Goal: Task Accomplishment & Management: Complete application form

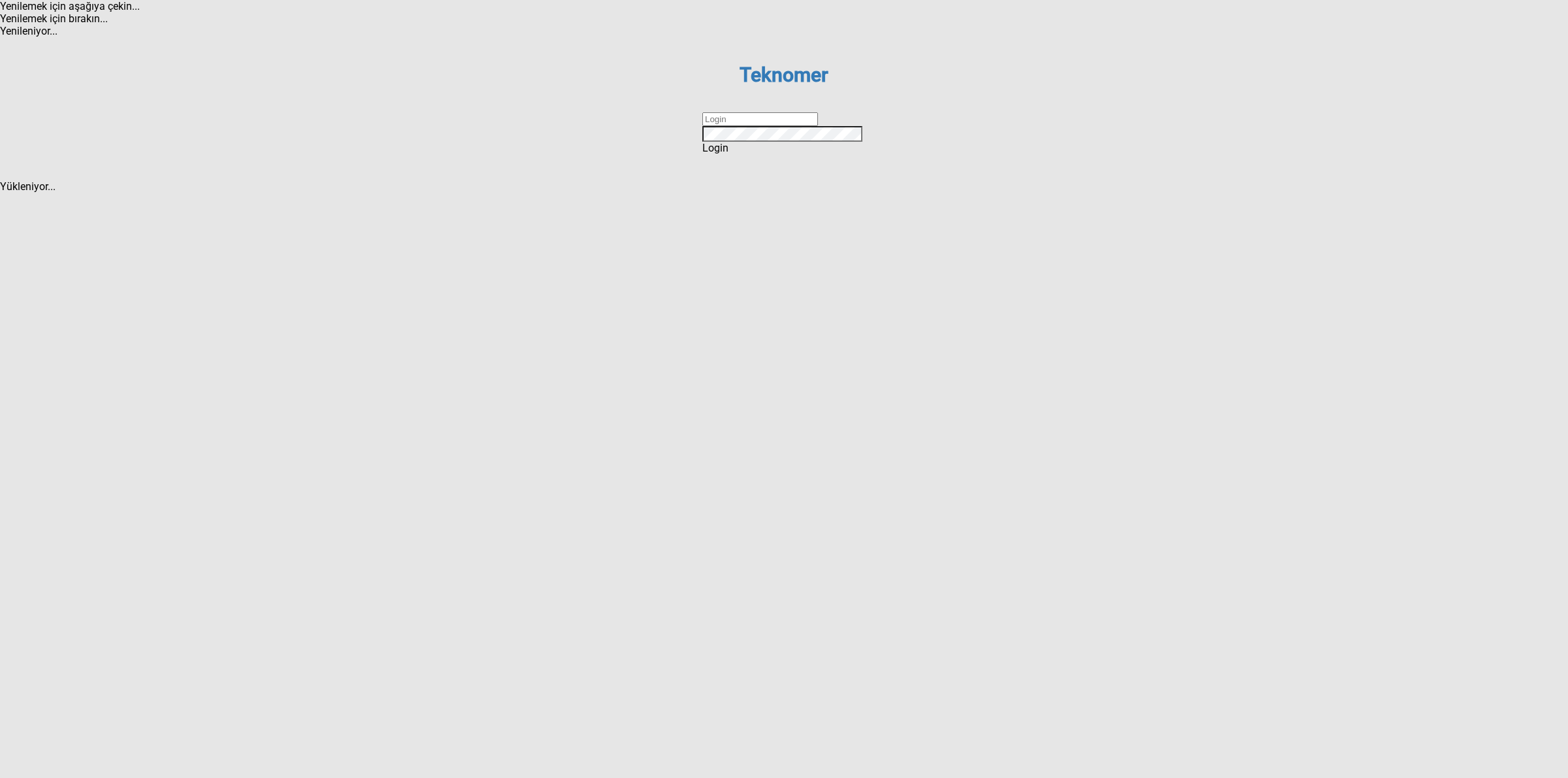
drag, startPoint x: 772, startPoint y: 395, endPoint x: 782, endPoint y: 400, distance: 11.2
click at [772, 126] on input "text" at bounding box center [759, 119] width 115 height 14
type input "DİZEM"
click at [756, 154] on div "Login" at bounding box center [783, 148] width 163 height 13
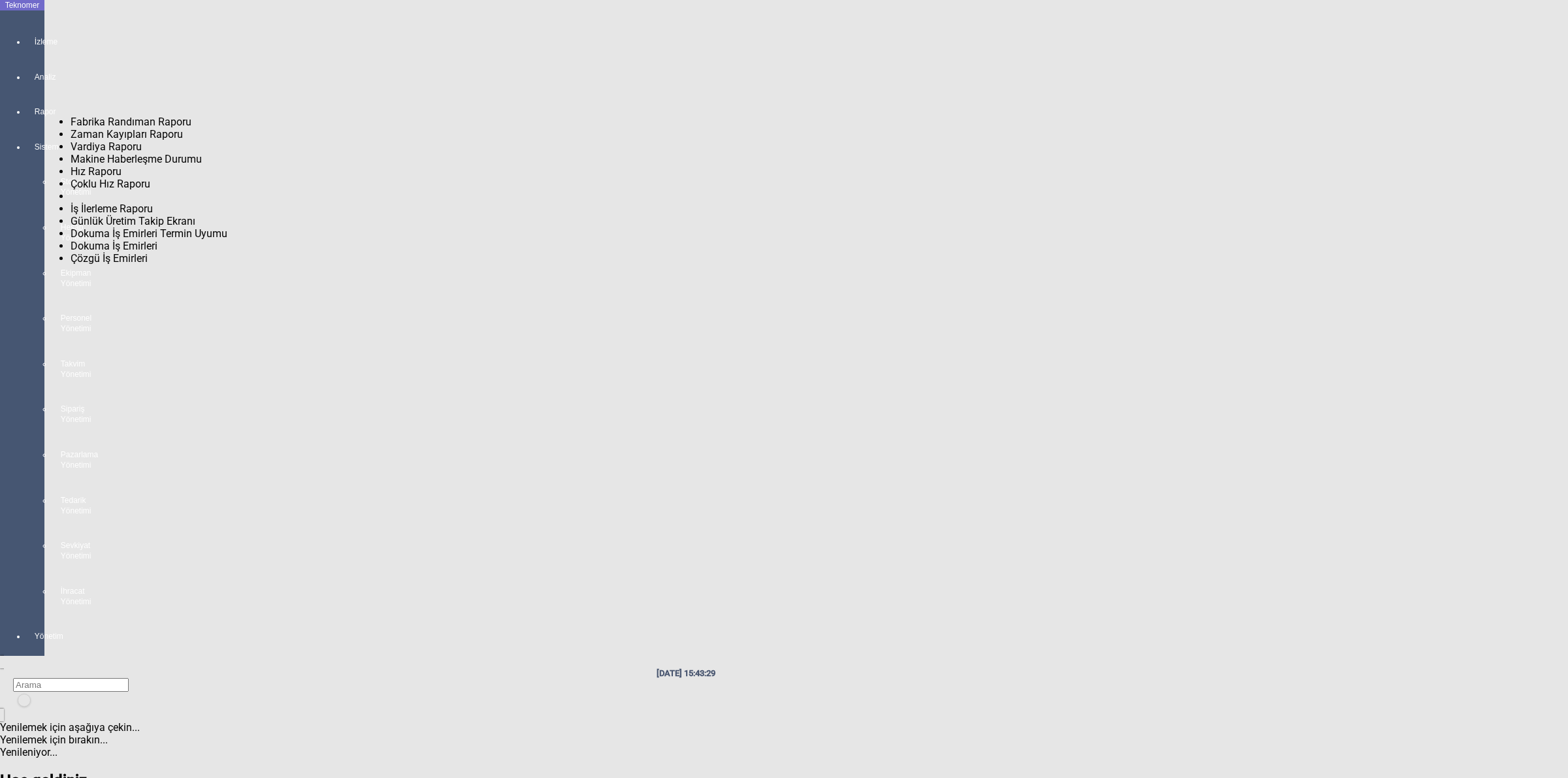
click at [26, 123] on div "Rapor" at bounding box center [35, 106] width 18 height 35
click at [26, 613] on div at bounding box center [35, 613] width 18 height 0
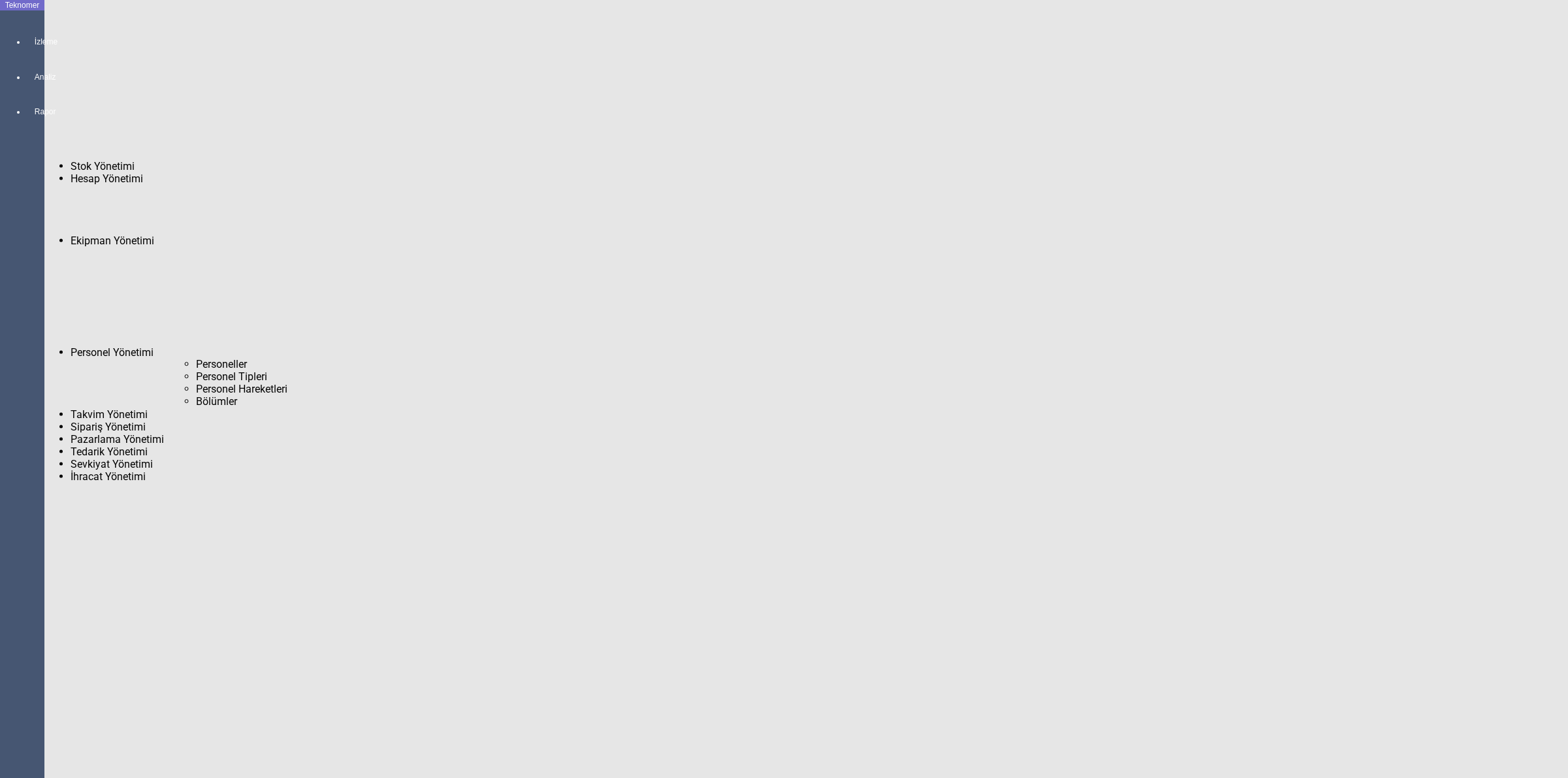
click at [196, 358] on span "Personeller" at bounding box center [221, 364] width 51 height 13
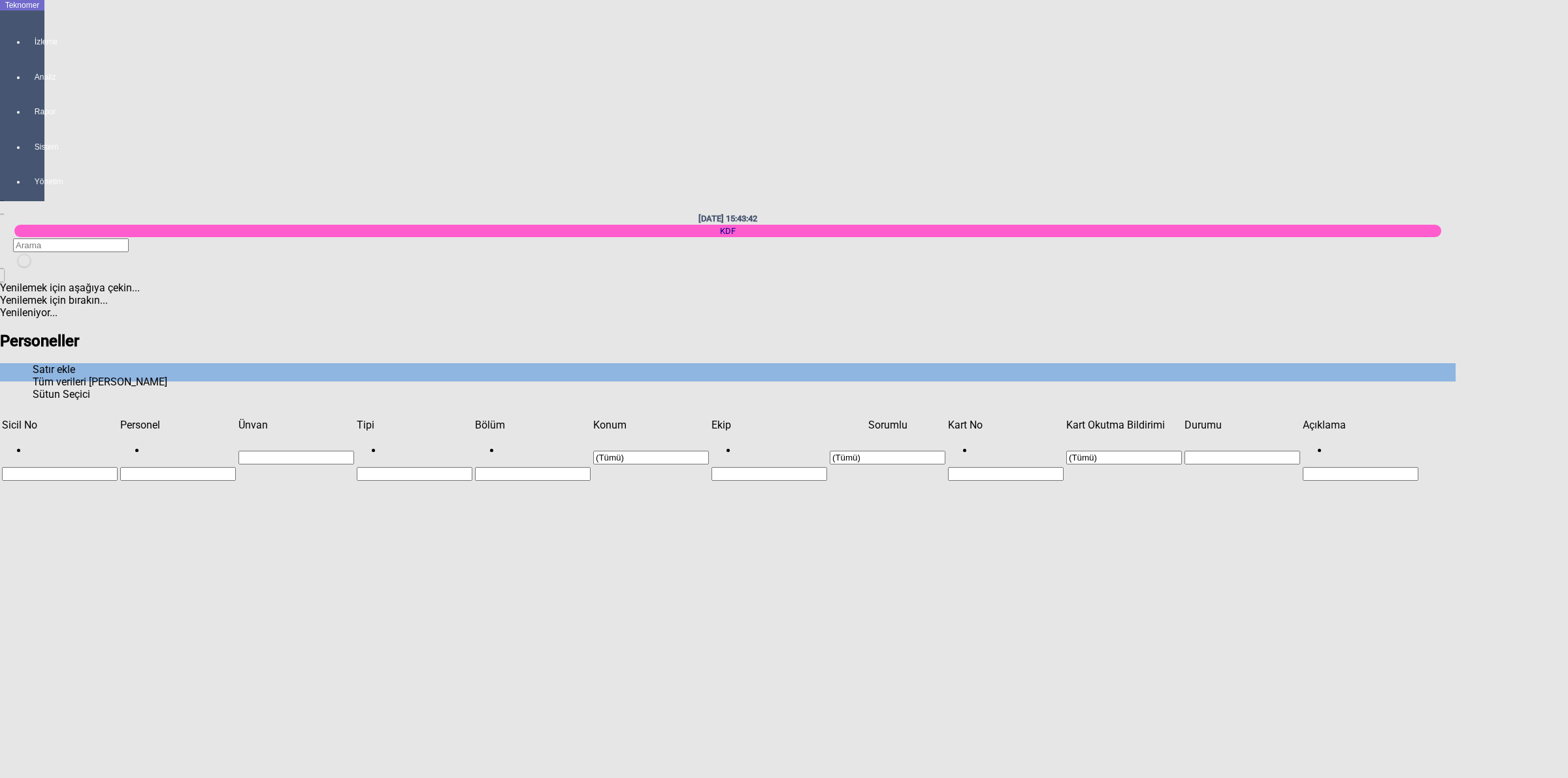
scroll to position [923, 0]
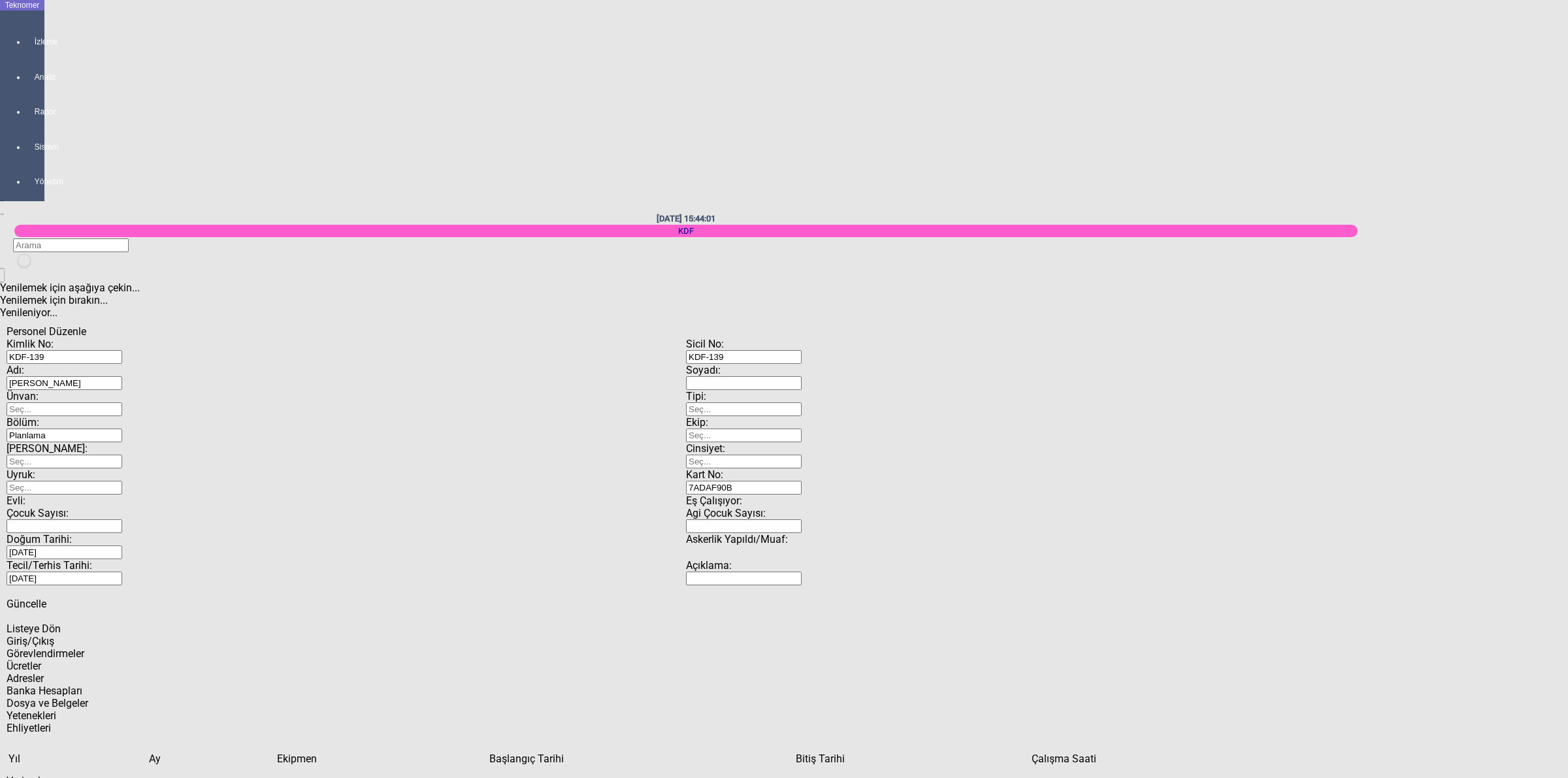
click at [60, 623] on span "Listeye Dön" at bounding box center [33, 629] width 54 height 13
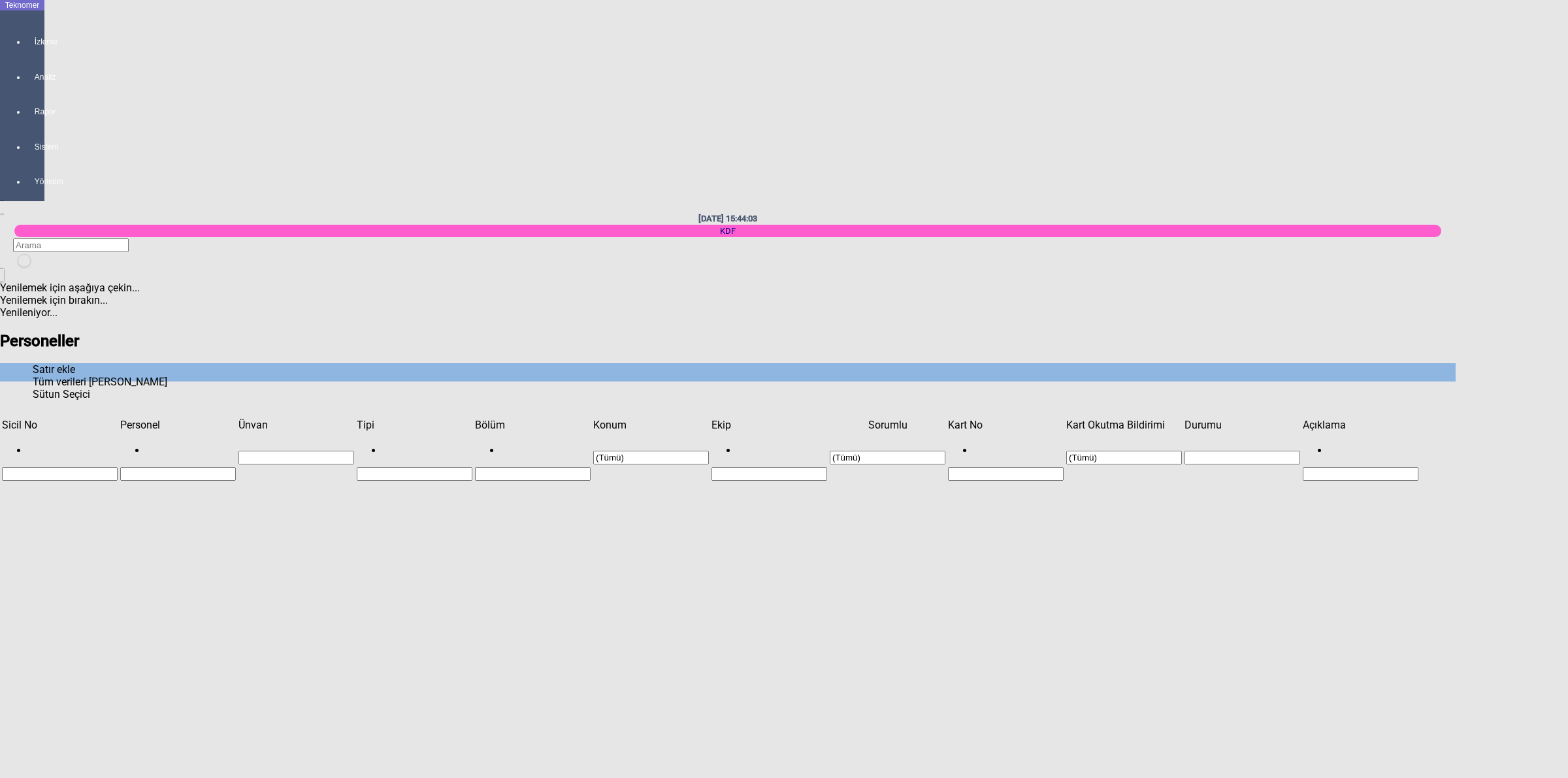
scroll to position [1423, 0]
click at [33, 364] on icon "Satır ekle" at bounding box center [33, 370] width 0 height 13
type input "K"
type input "KDF-152"
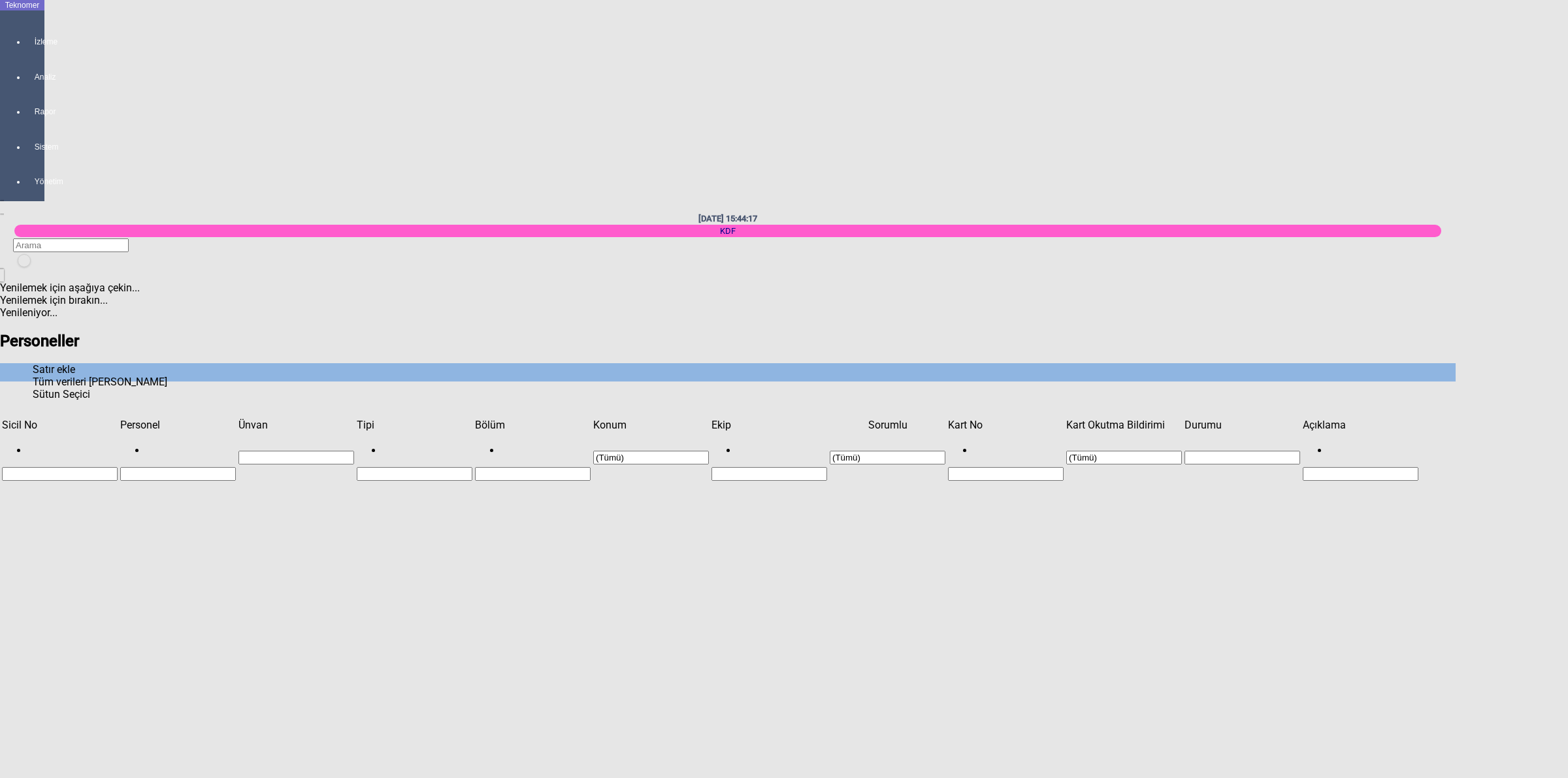
type input "[PERSON_NAME]"
type input "YALÇIN"
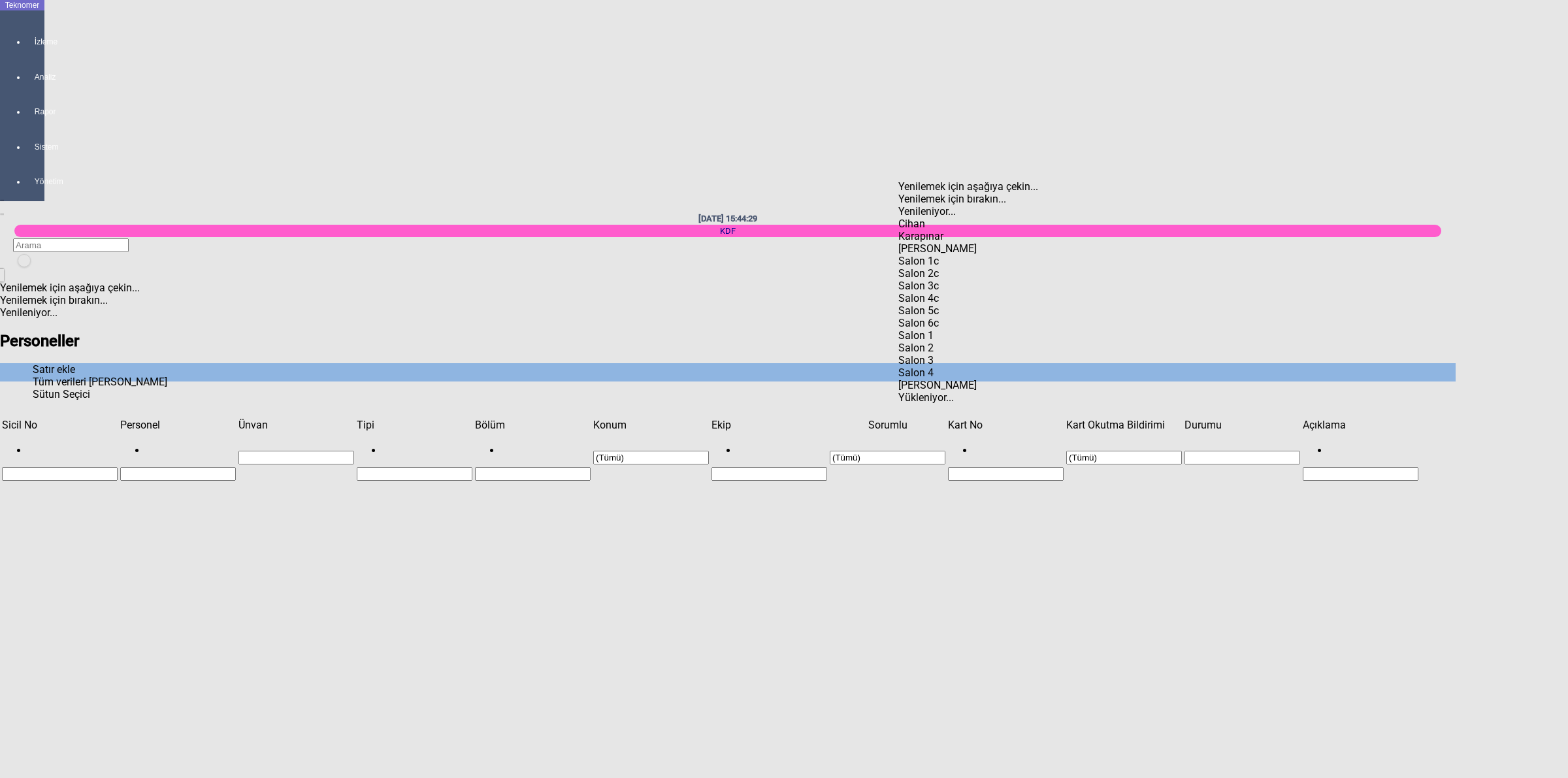
click at [919, 230] on div "Karapınar" at bounding box center [1229, 236] width 662 height 13
type input "Karapınar"
paste input "0396BC27"
type input "0396BC27"
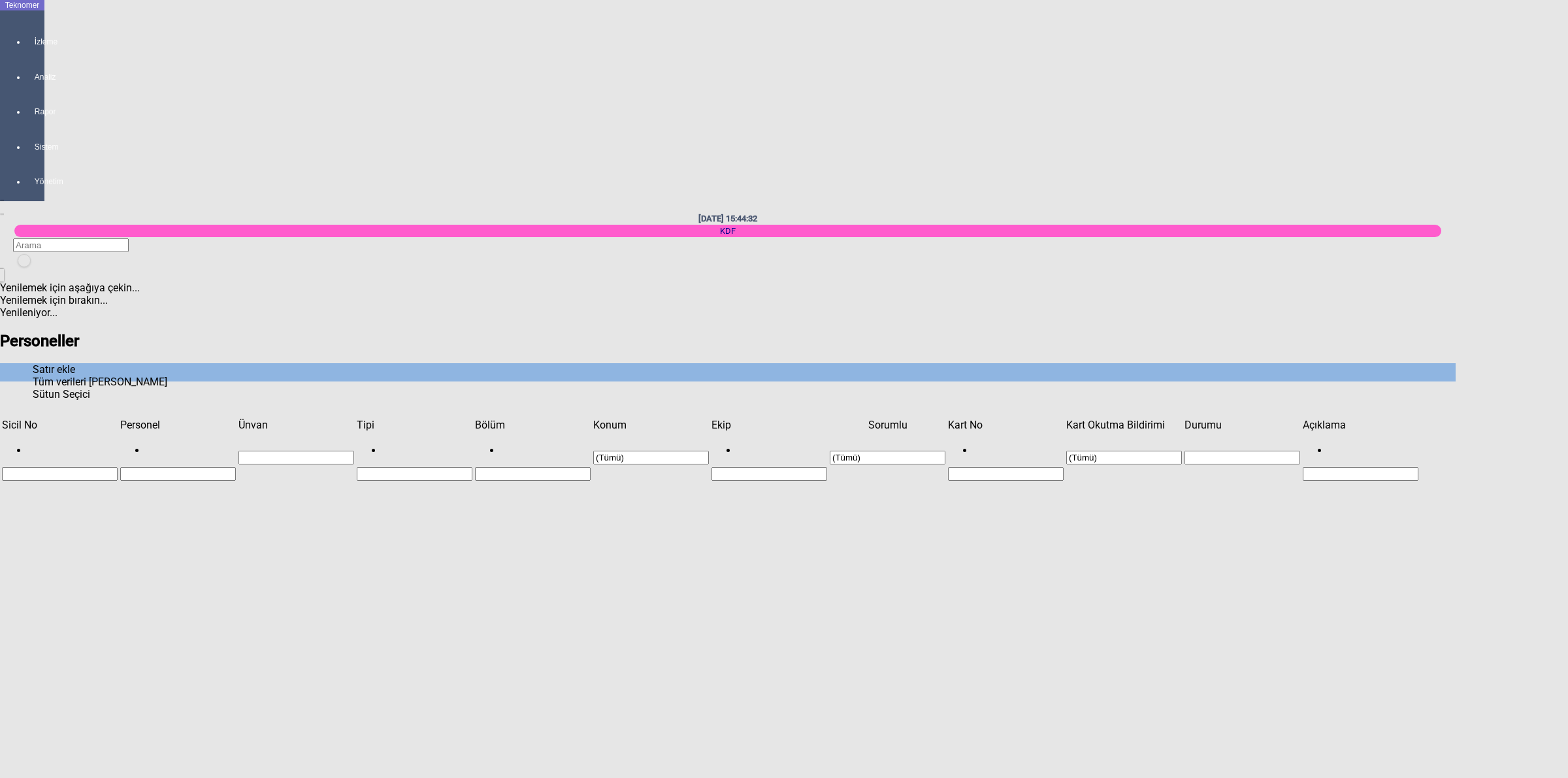
type input "KDF-152"
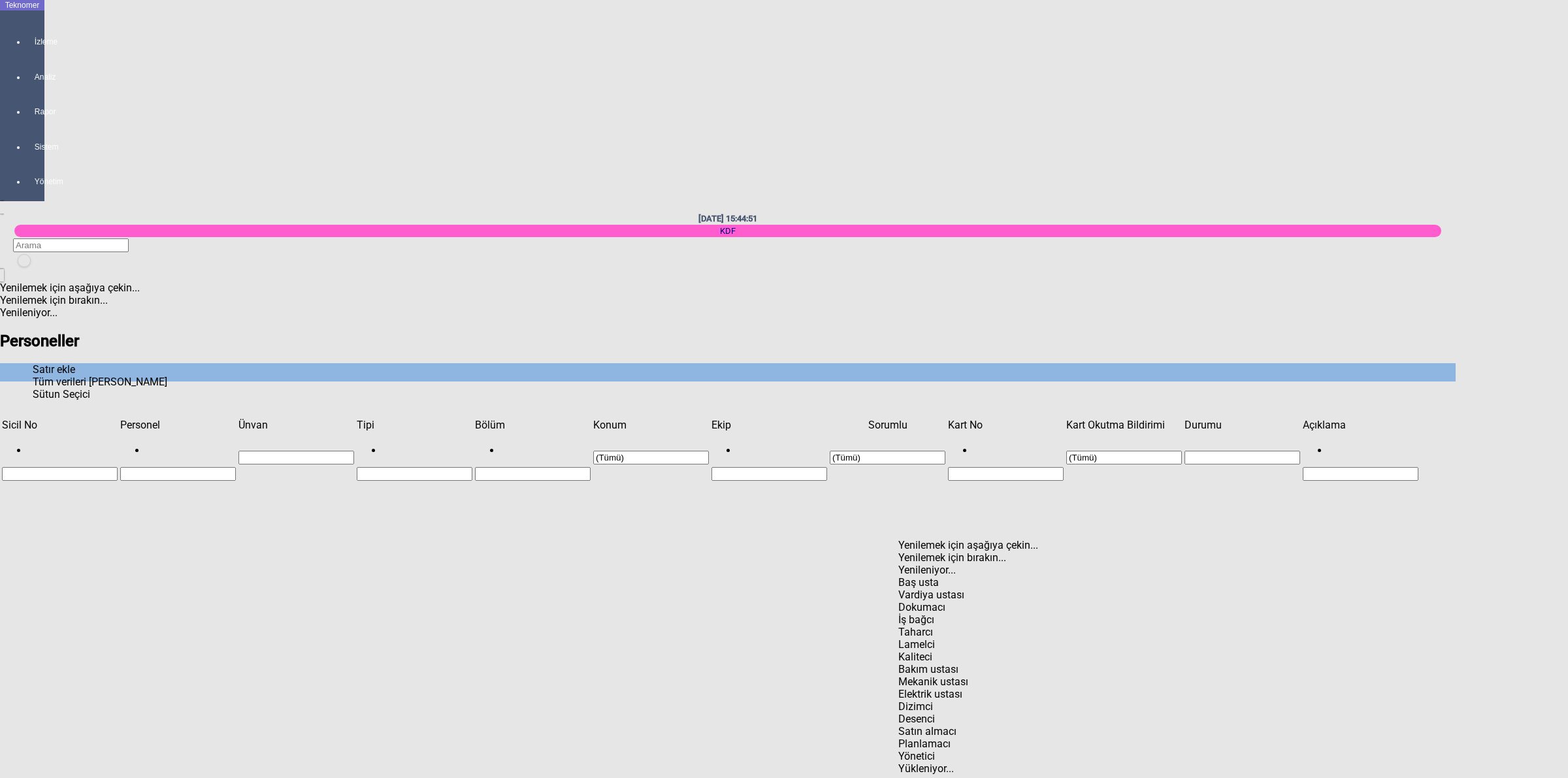
click at [941, 589] on div "Vardiya ustası" at bounding box center [1229, 595] width 662 height 13
type input "Vardiya ustası"
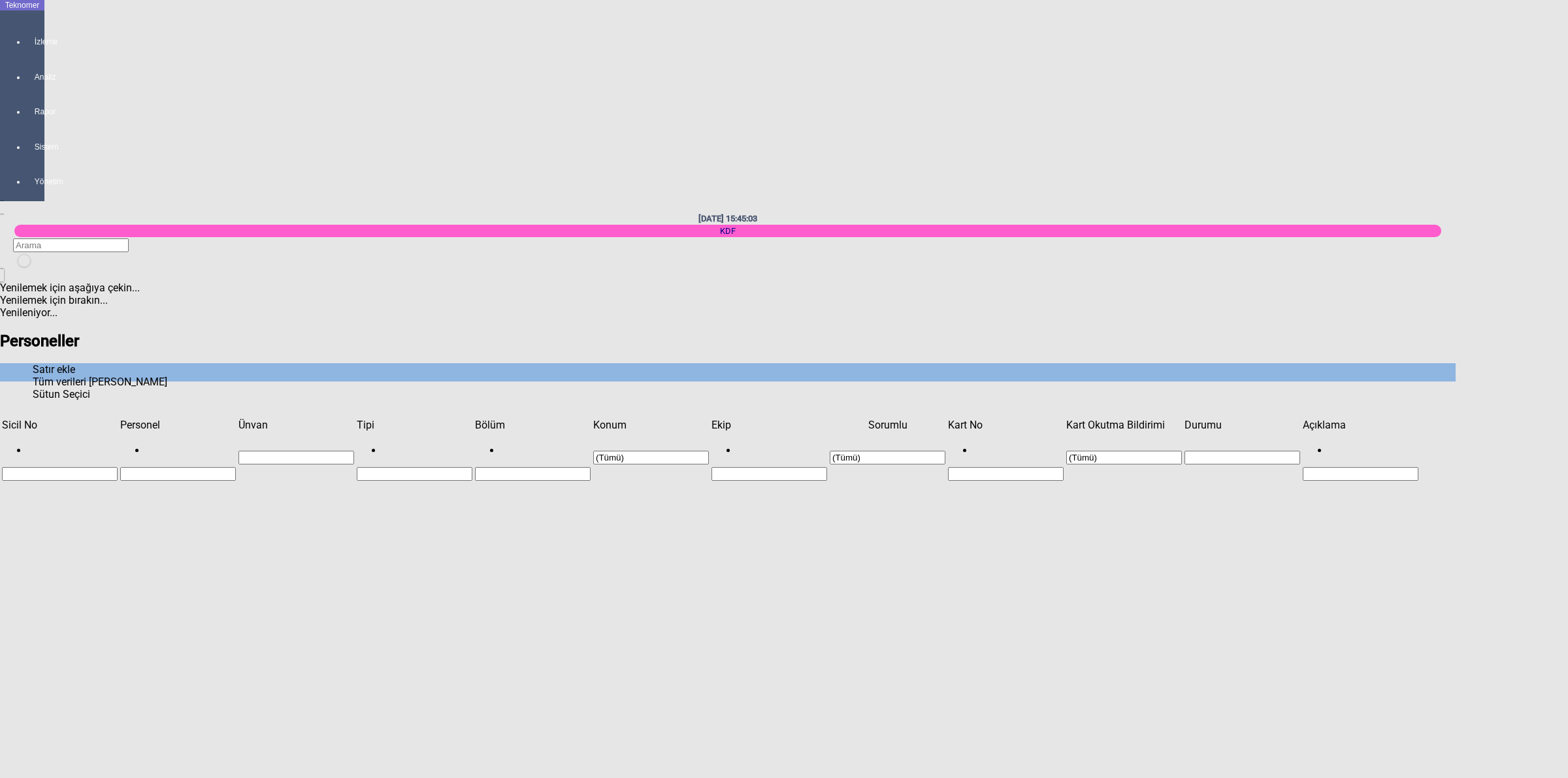
click at [133, 536] on div "Mavi" at bounding box center [457, 543] width 679 height 13
type input "Mavi"
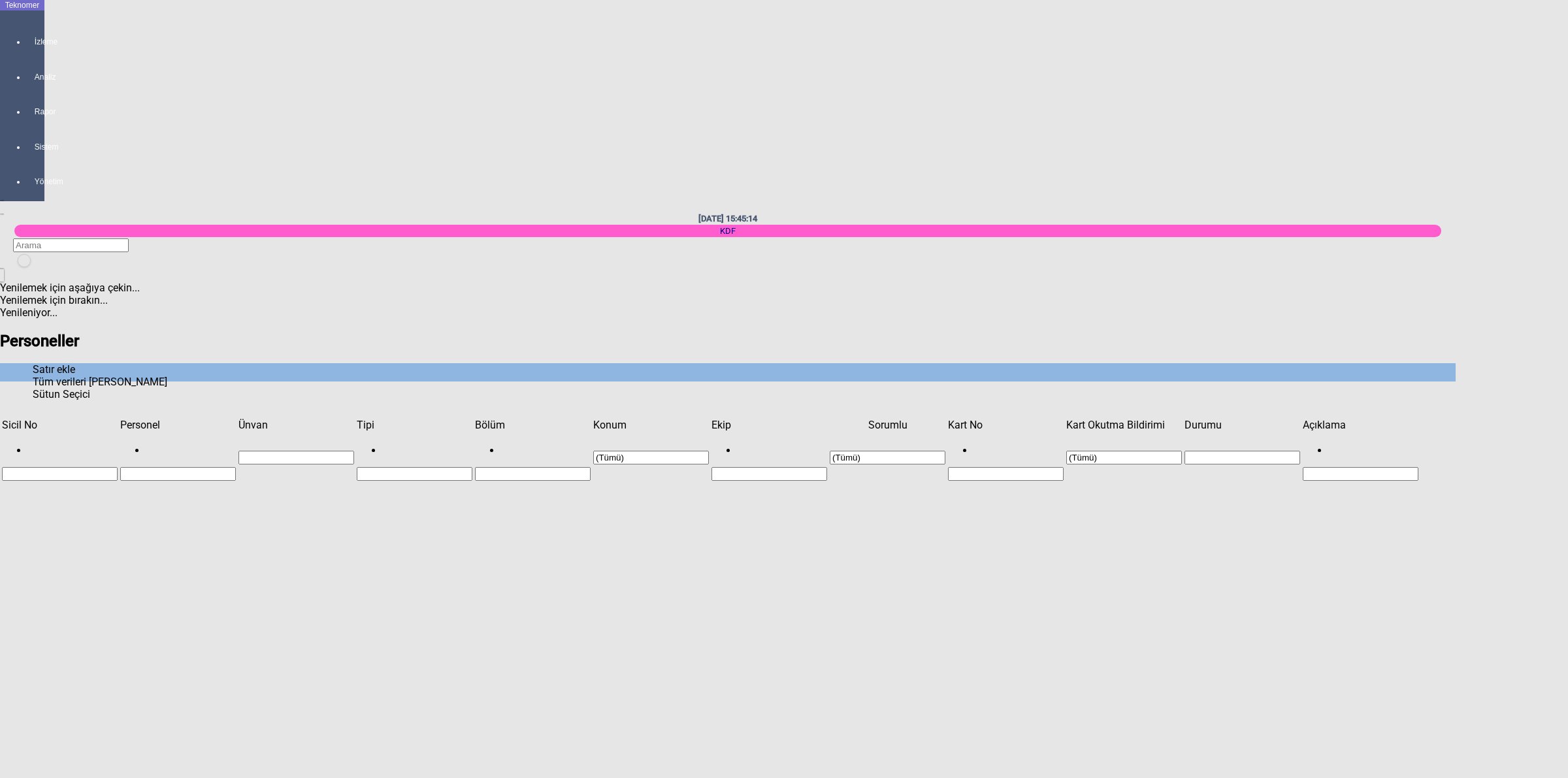
type input "[PERSON_NAME]"
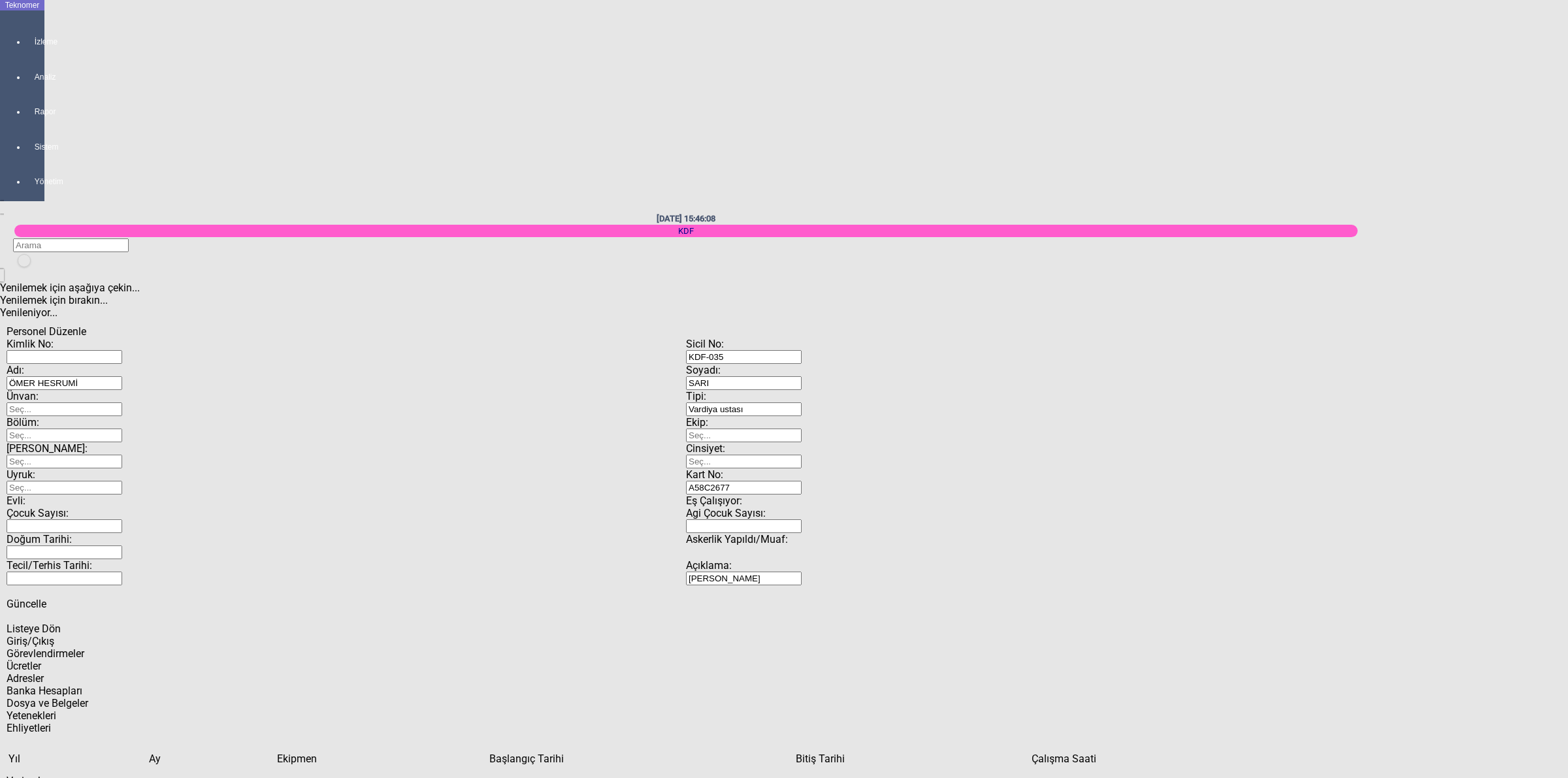
drag, startPoint x: 215, startPoint y: 90, endPoint x: 0, endPoint y: 54, distance: 218.0
click at [0, 54] on div "Teknomer İzleme Analiz Rapor Sistem Yönetim [DATE] 15:46:08 KDF Yenilemek için …" at bounding box center [685, 478] width 1372 height 957
type input "KART BOZUK İPTAL OLDU"
click at [46, 598] on span "Güncelle" at bounding box center [26, 605] width 40 height 13
click at [60, 623] on span "Listeye Dön" at bounding box center [33, 629] width 54 height 13
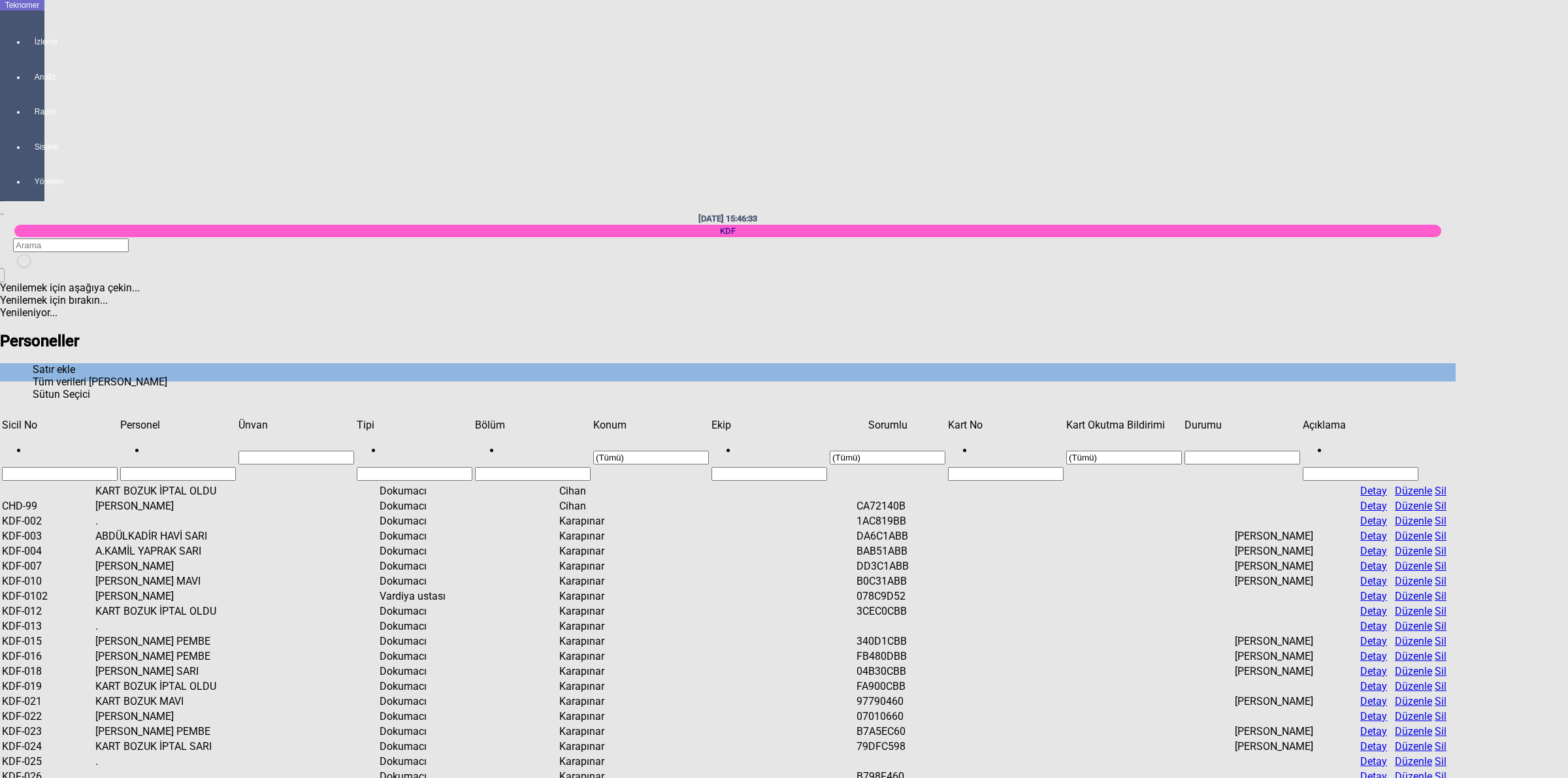
click at [236, 419] on span "Show filter options for column 'Personel'" at bounding box center [236, 419] width 0 height 0
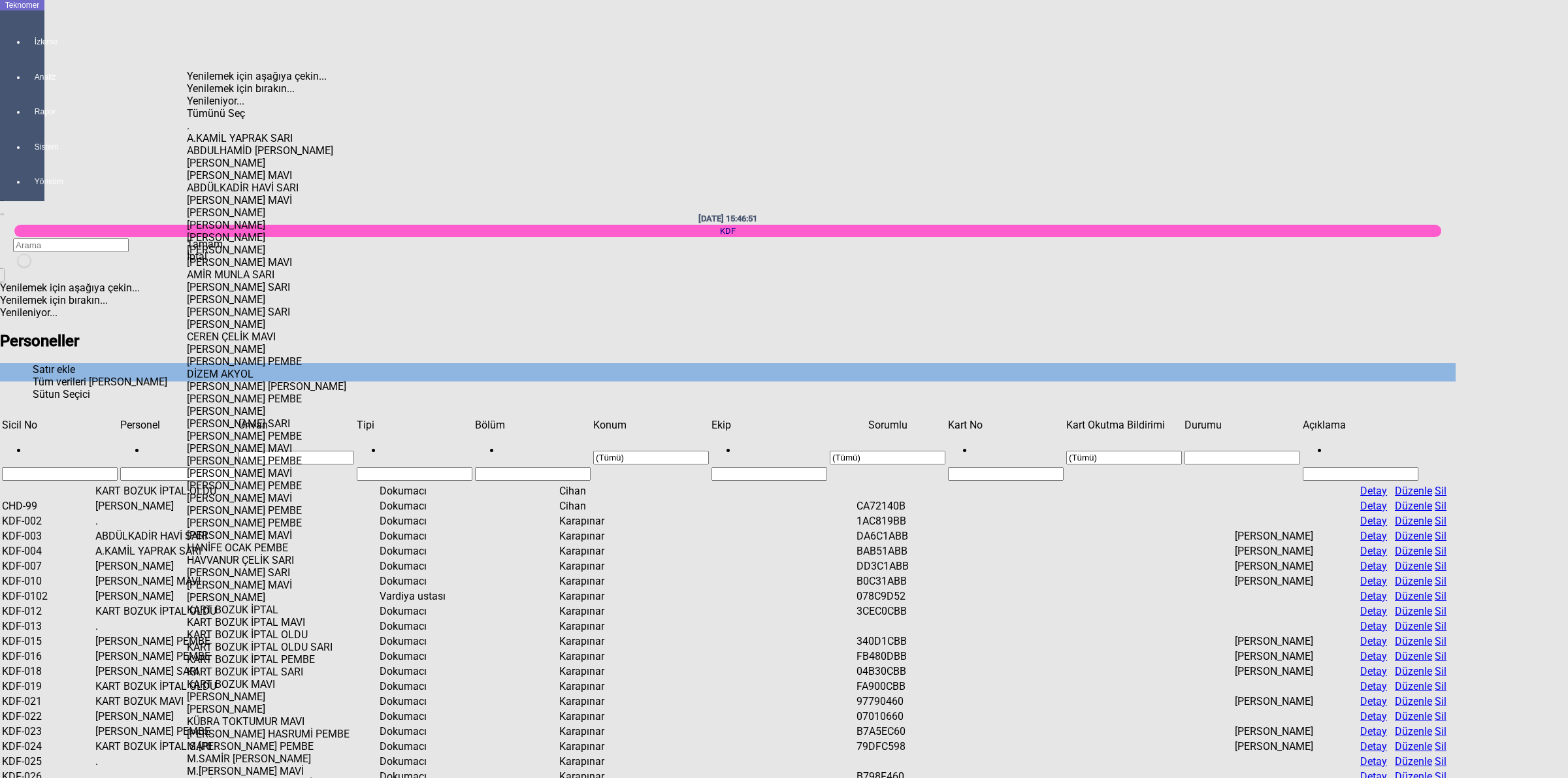
scroll to position [1144, 0]
click at [223, 251] on span "Tamam" at bounding box center [204, 244] width 36 height 13
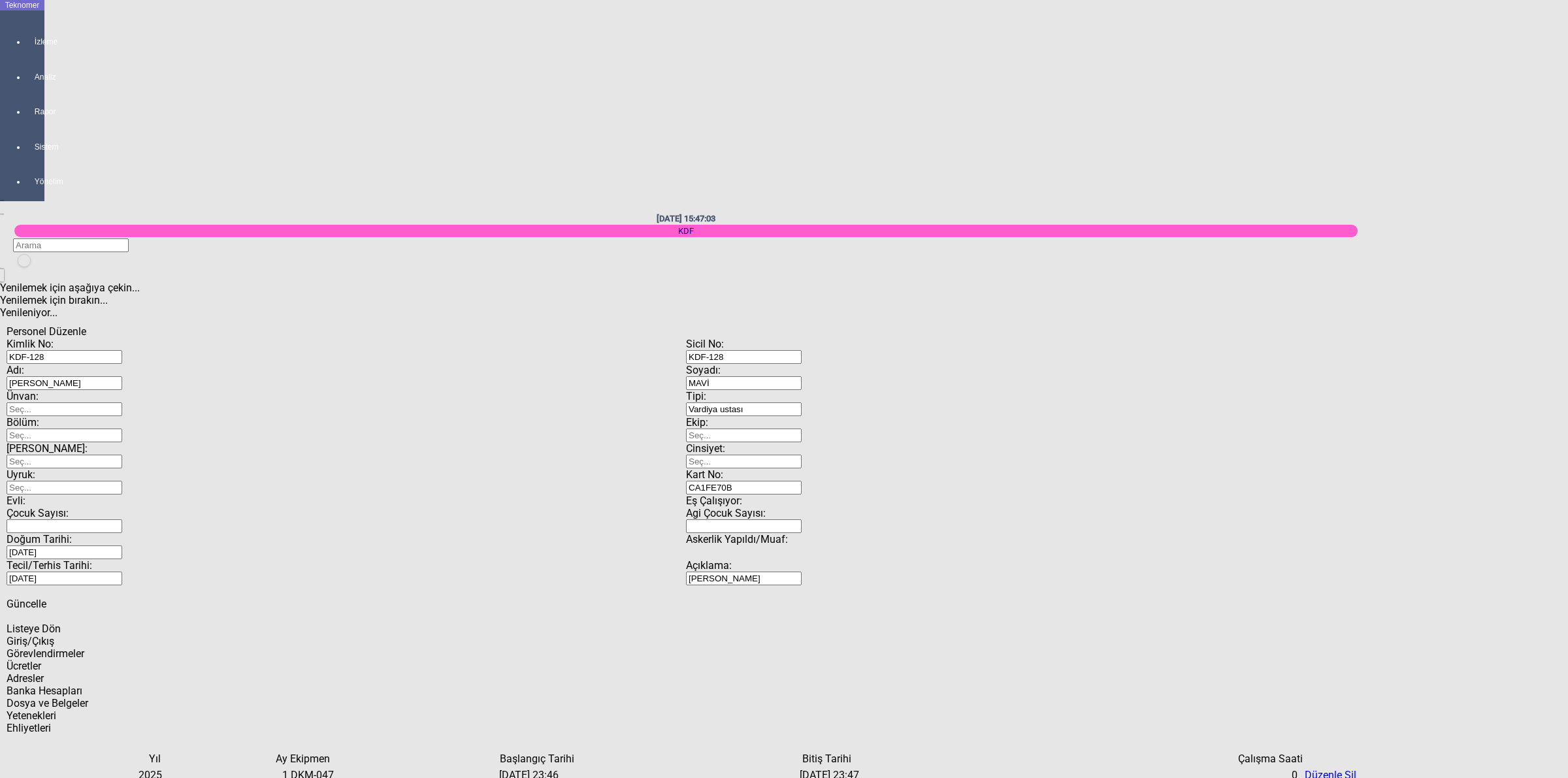
click at [60, 623] on span "Listeye Dön" at bounding box center [33, 629] width 54 height 13
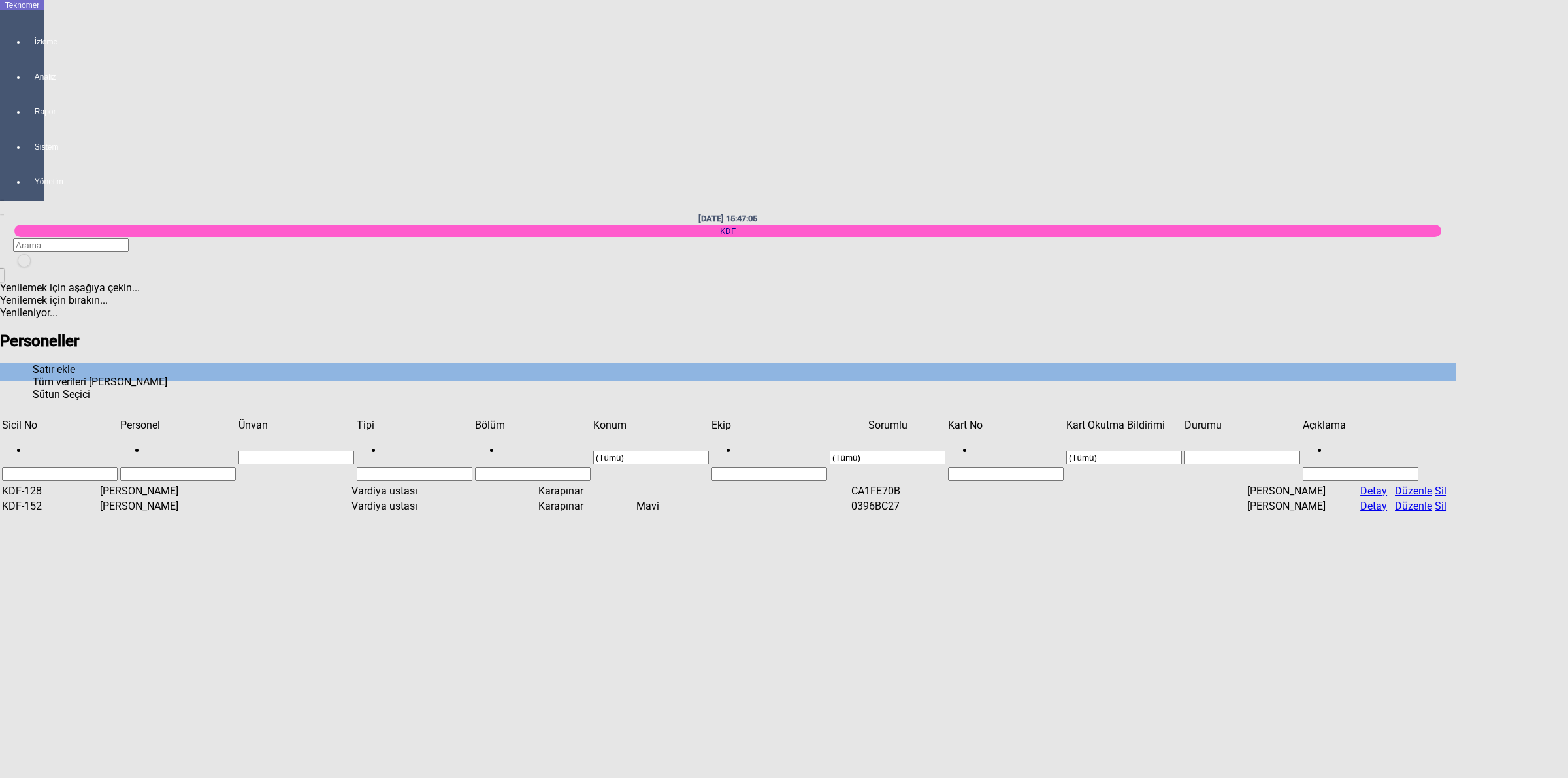
click at [207, 500] on td "[PERSON_NAME]" at bounding box center [180, 506] width 161 height 14
drag, startPoint x: 1488, startPoint y: 95, endPoint x: 1483, endPoint y: 101, distance: 7.8
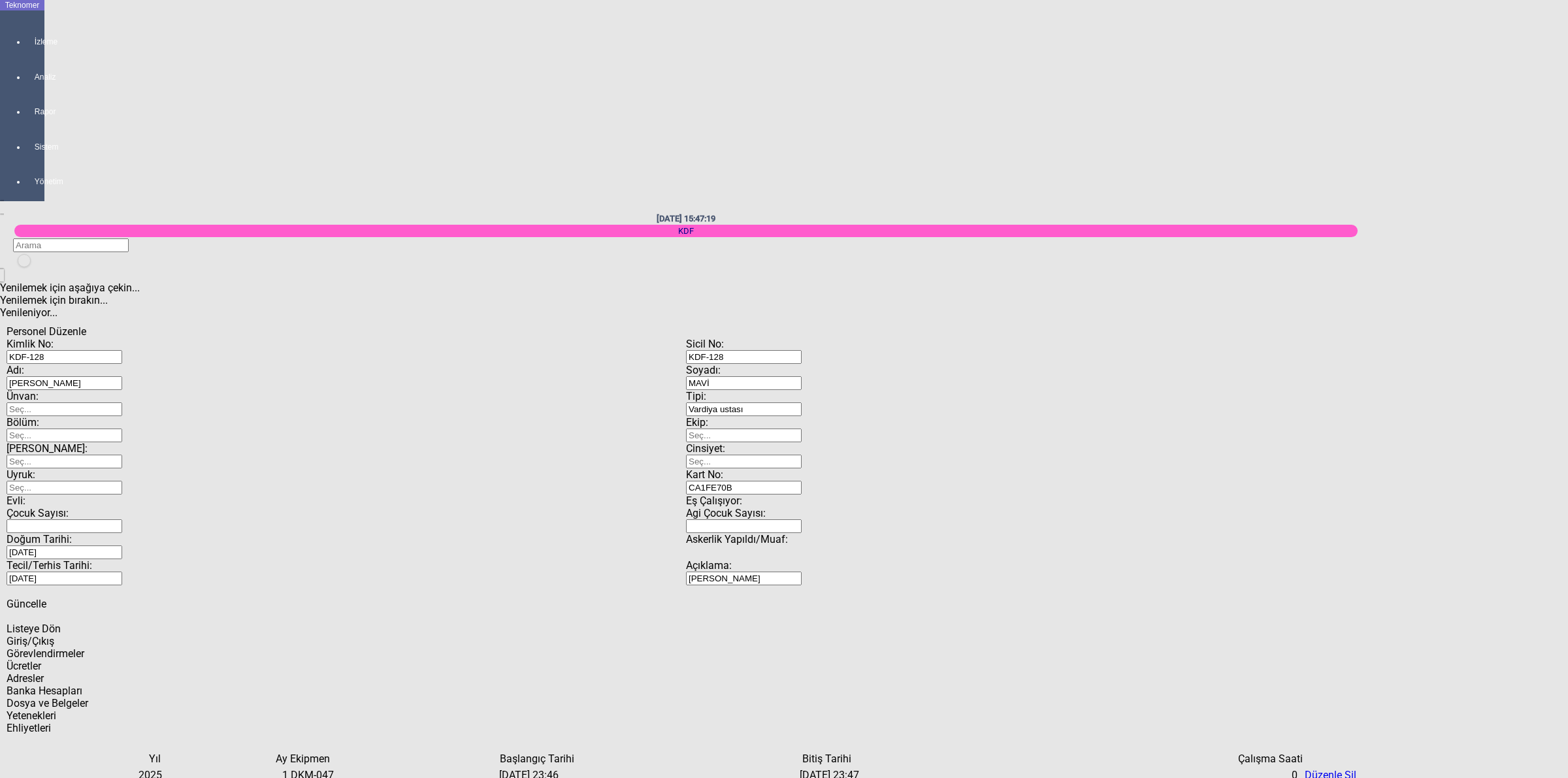
drag, startPoint x: 215, startPoint y: 99, endPoint x: 14, endPoint y: 63, distance: 204.2
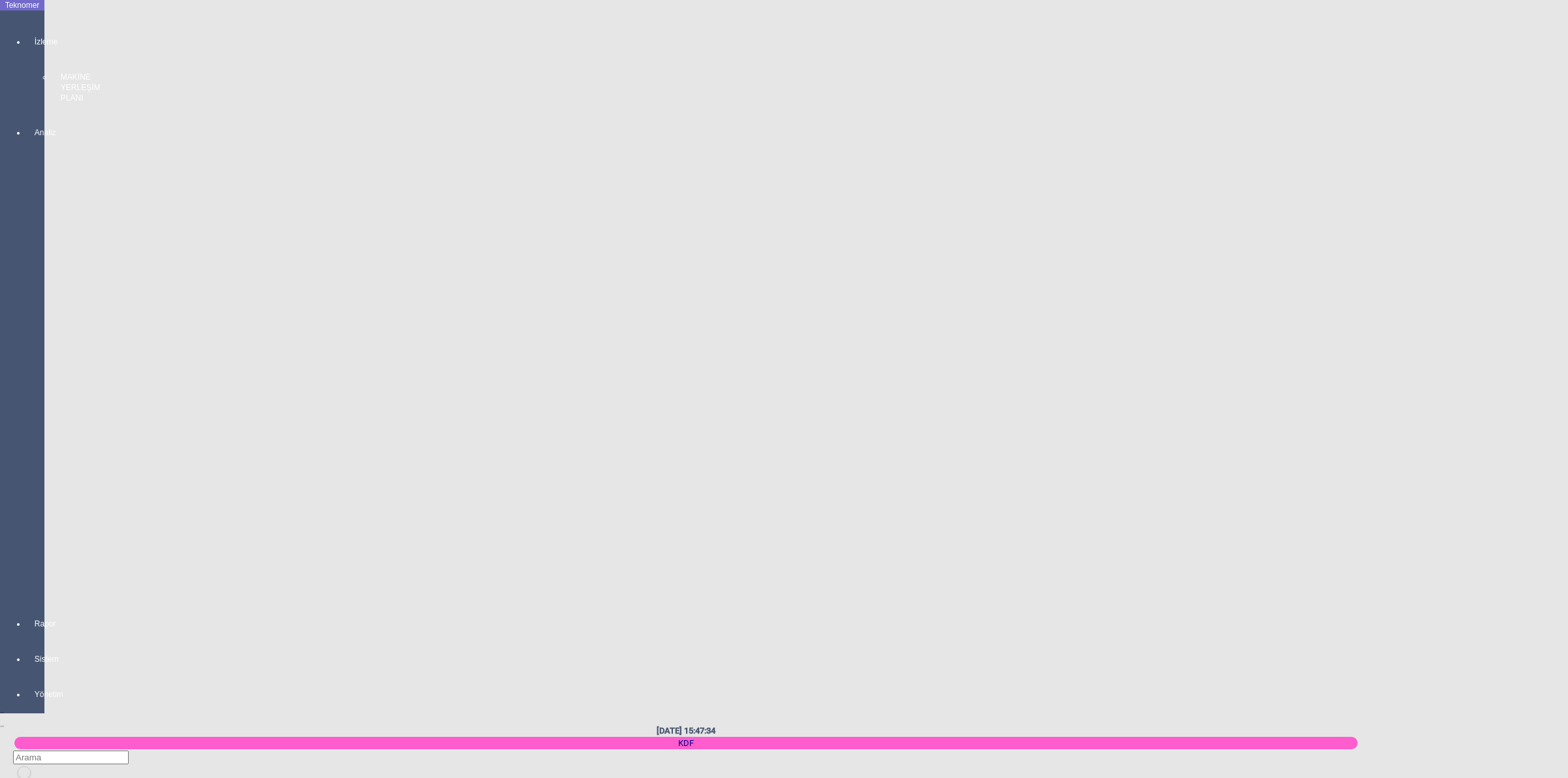
type input "KART BOZUK İPTAL OLDU"
